Goal: Task Accomplishment & Management: Use online tool/utility

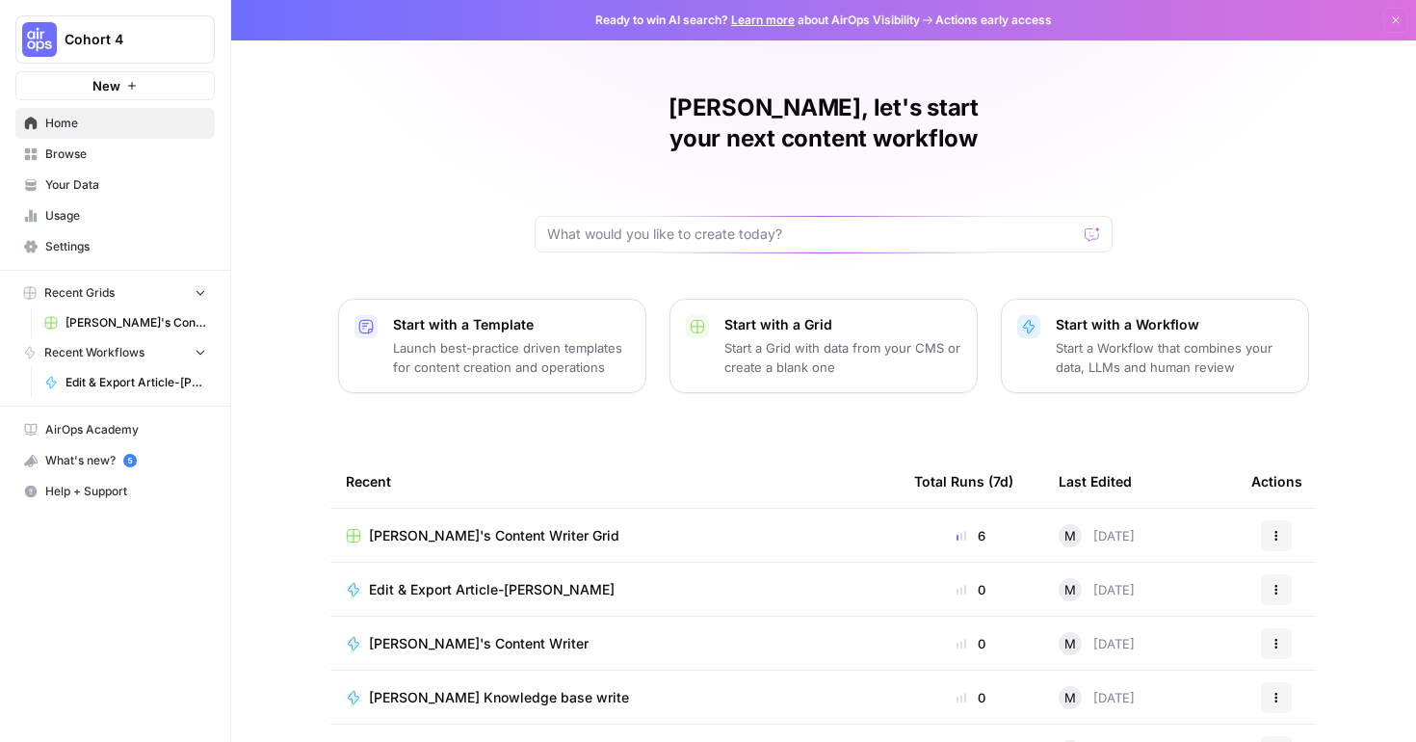
click at [505, 526] on span "[PERSON_NAME]'s Content Writer Grid" at bounding box center [494, 535] width 250 height 19
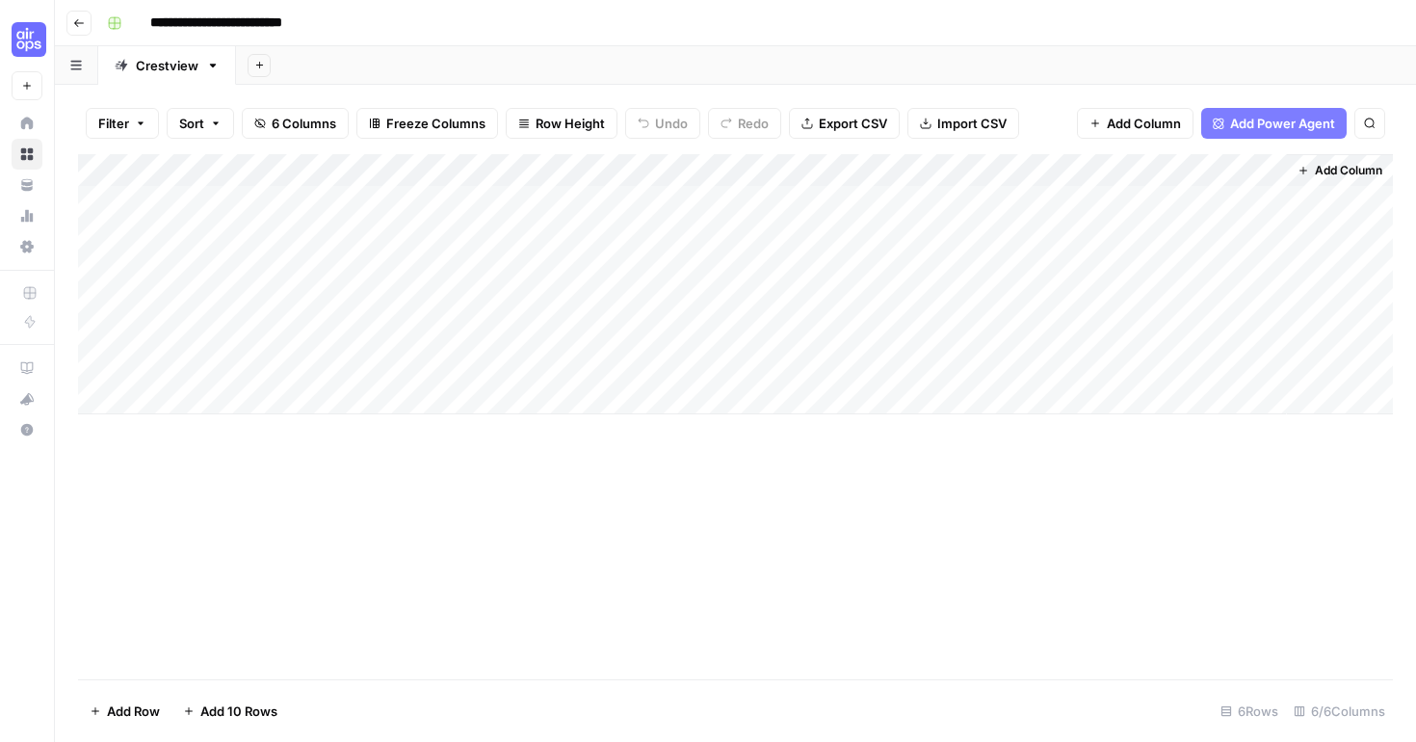
click at [1094, 199] on div "Add Column" at bounding box center [735, 284] width 1315 height 260
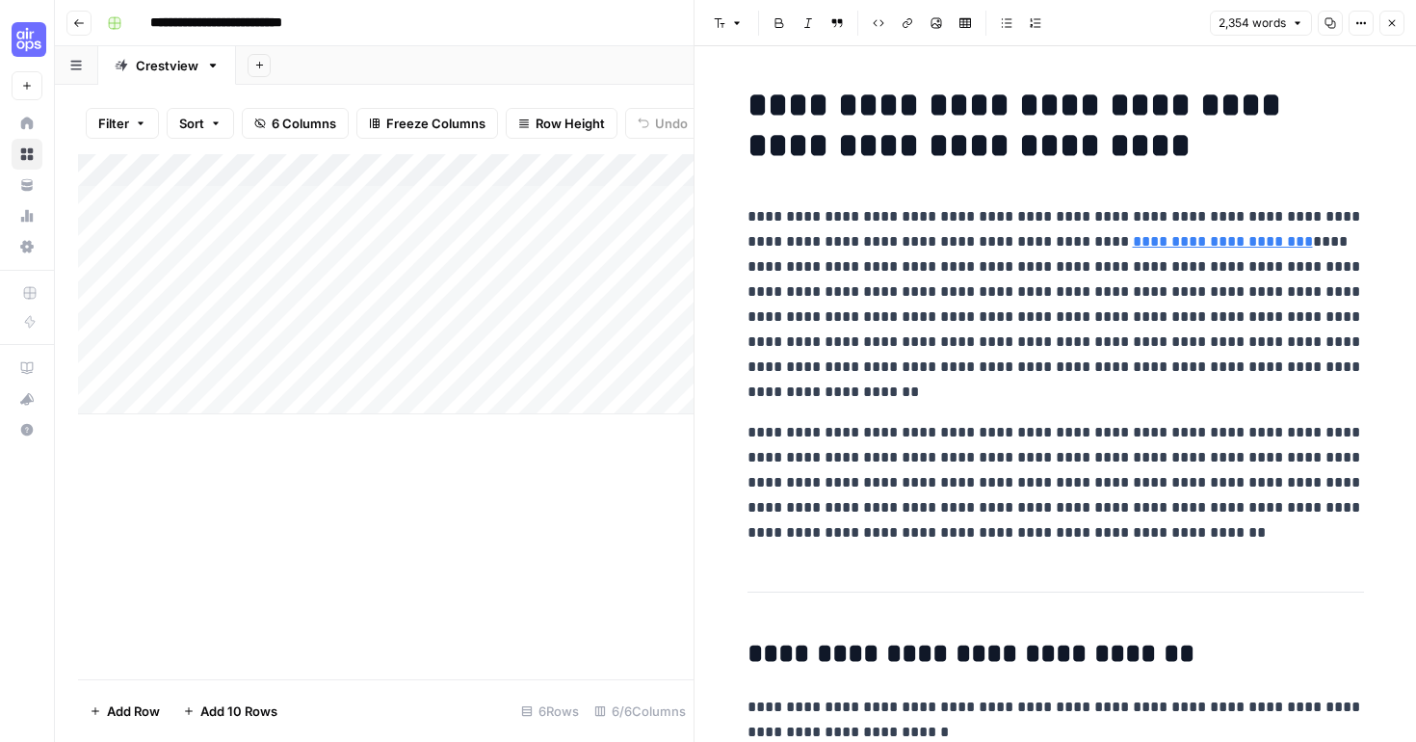
click at [978, 347] on p "**********" at bounding box center [1056, 304] width 617 height 200
copy div "**********"
